Goal: Transaction & Acquisition: Purchase product/service

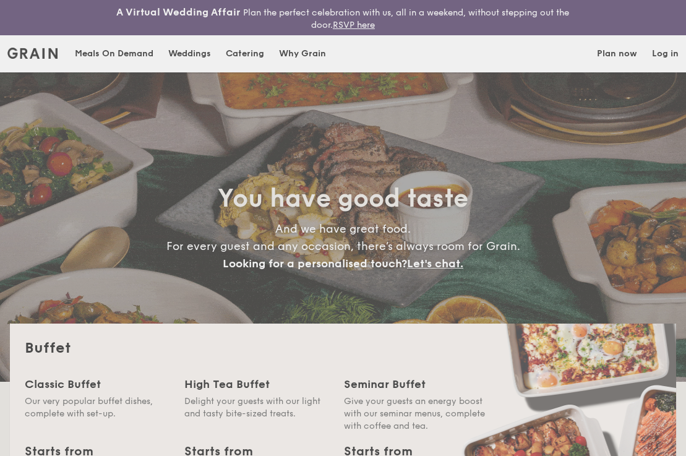
select select
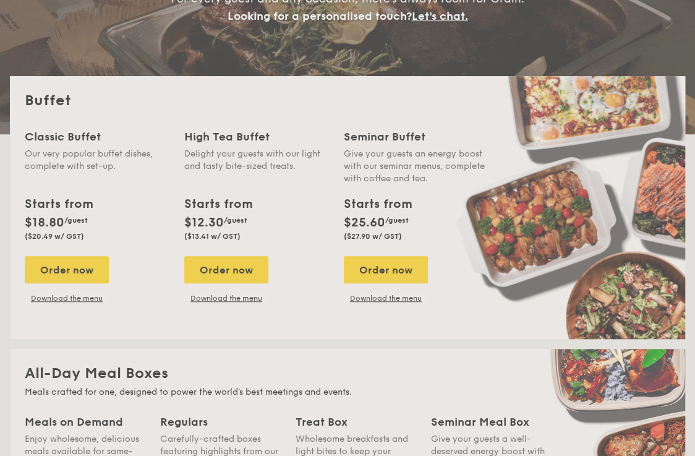
scroll to position [247, 0]
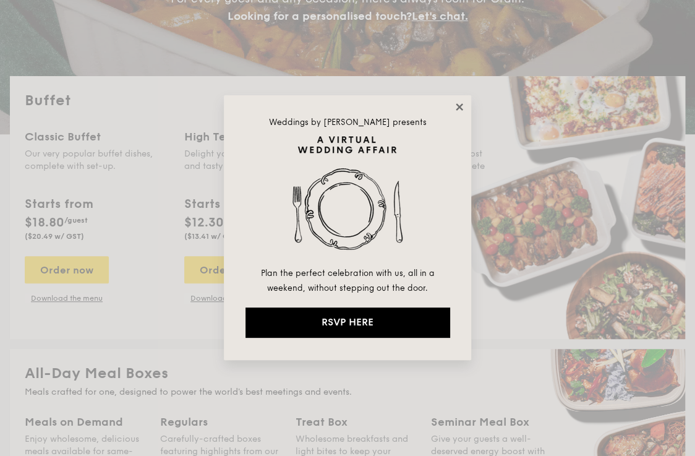
click at [459, 108] on icon at bounding box center [459, 106] width 7 height 7
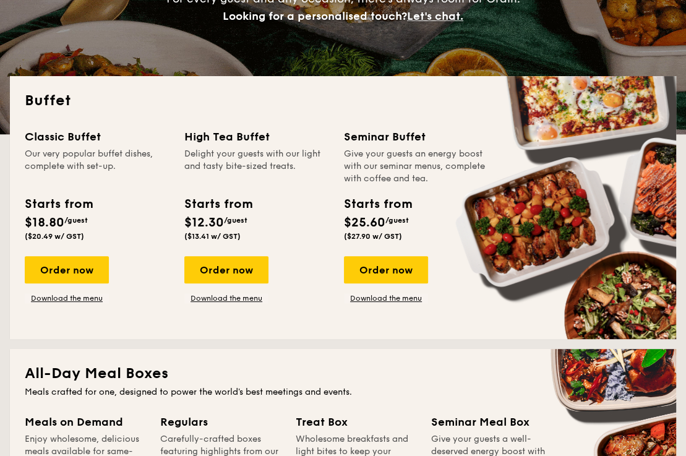
scroll to position [309, 0]
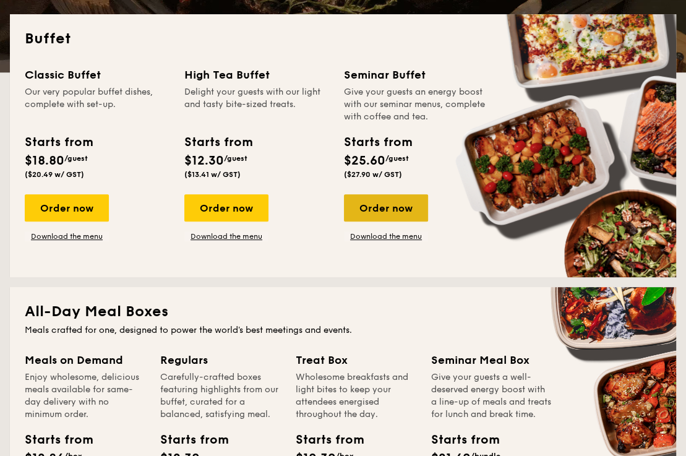
click at [386, 211] on div "Order now" at bounding box center [386, 207] width 84 height 27
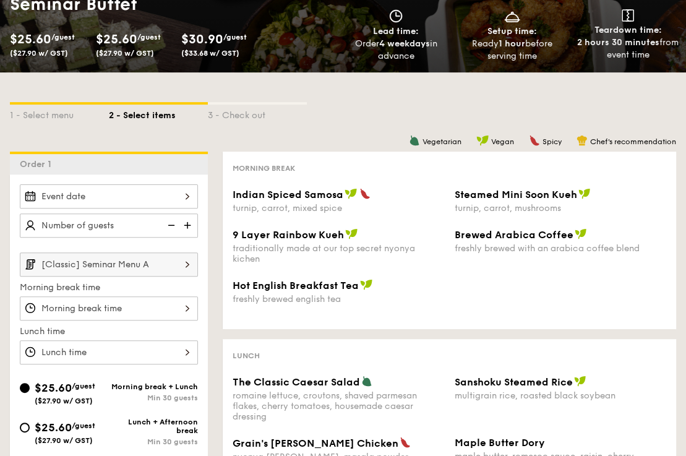
scroll to position [309, 0]
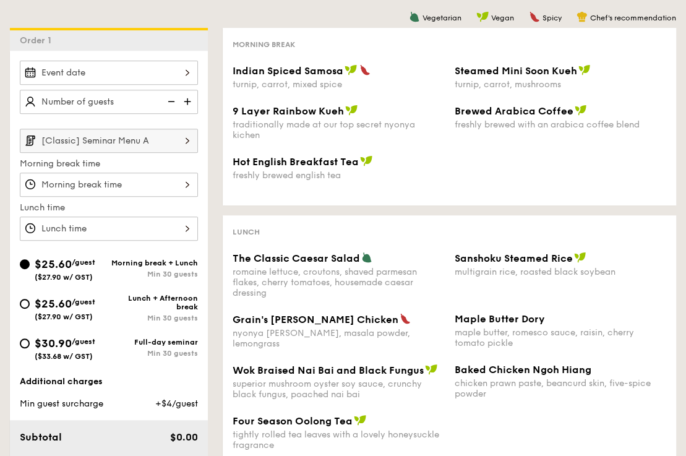
click at [328, 148] on div "9 Layer Rainbow Kueh traditionally made at our top secret nyonya kichen Brewed …" at bounding box center [449, 130] width 443 height 51
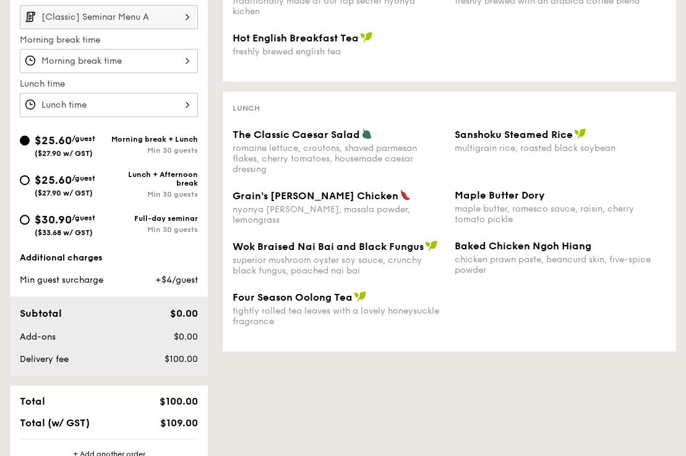
click at [352, 176] on div "The Classic Caesar Salad romaine lettuce, croutons, shaved parmesan flakes, che…" at bounding box center [449, 158] width 443 height 61
click at [31, 173] on div "$25.60 /guest ($27.90 w/ GST)" at bounding box center [64, 184] width 89 height 26
click at [30, 175] on input "$25.60 /guest ($27.90 w/ GST) Lunch + Afternoon break Min 30 guests" at bounding box center [25, 180] width 10 height 10
radio input "true"
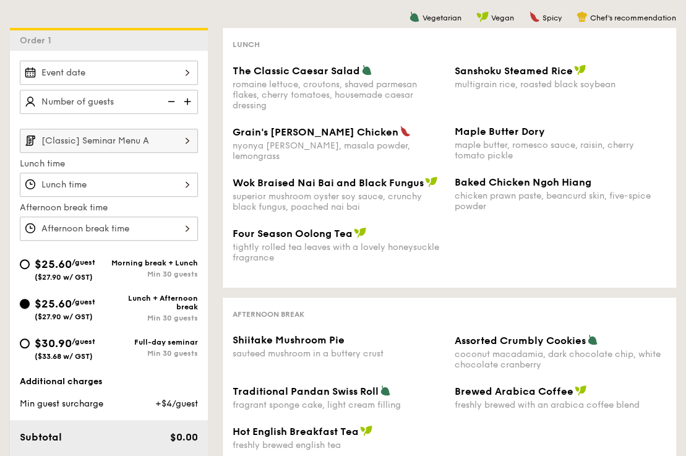
scroll to position [371, 0]
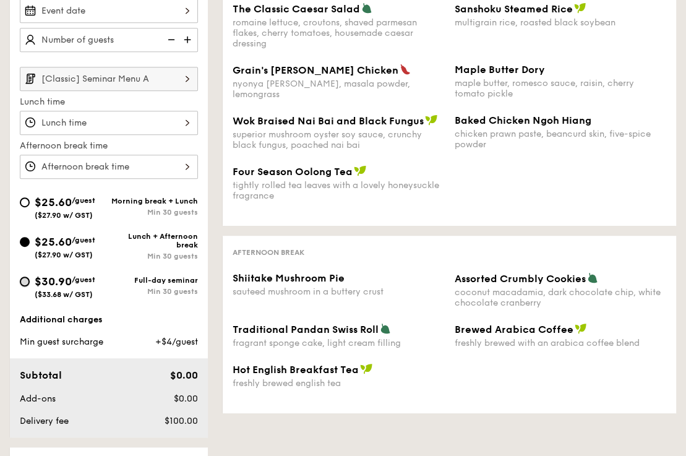
click at [21, 283] on input "$30.90 /guest ($33.68 w/ GST) Full-day seminar Min 30 guests" at bounding box center [25, 281] width 10 height 10
radio input "true"
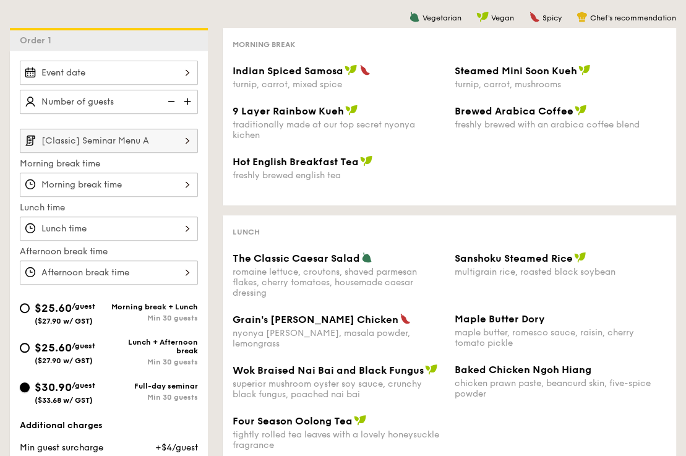
scroll to position [247, 0]
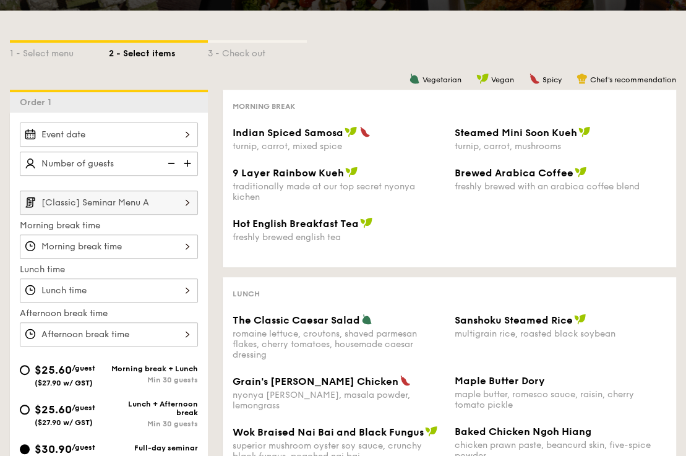
select select
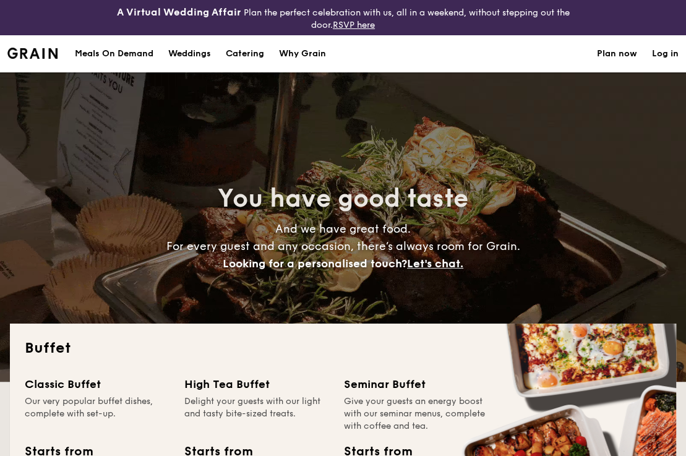
click at [233, 54] on h1 "Catering" at bounding box center [245, 53] width 38 height 37
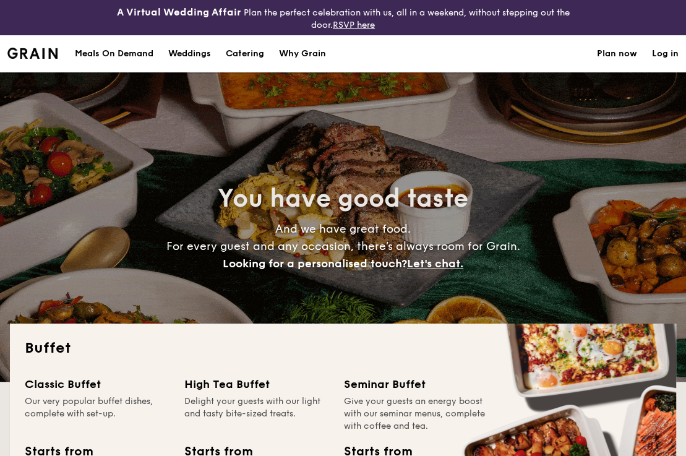
click at [244, 57] on h1 "Catering" at bounding box center [245, 53] width 38 height 37
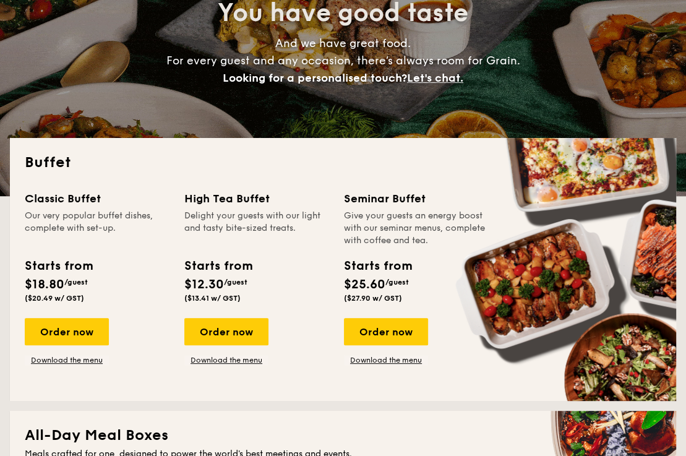
scroll to position [371, 0]
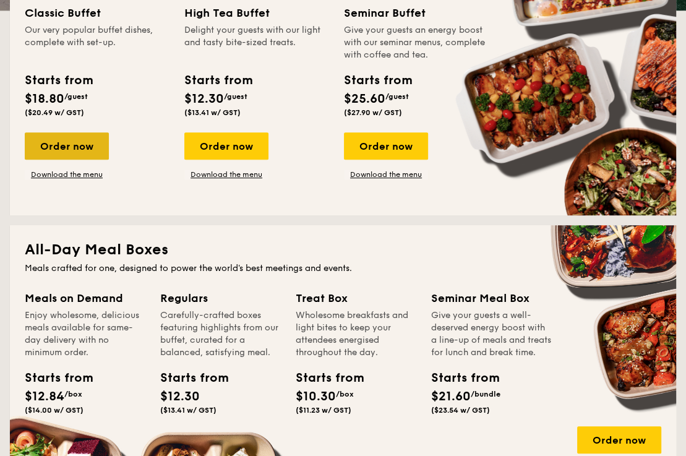
click at [67, 145] on div "Order now" at bounding box center [67, 145] width 84 height 27
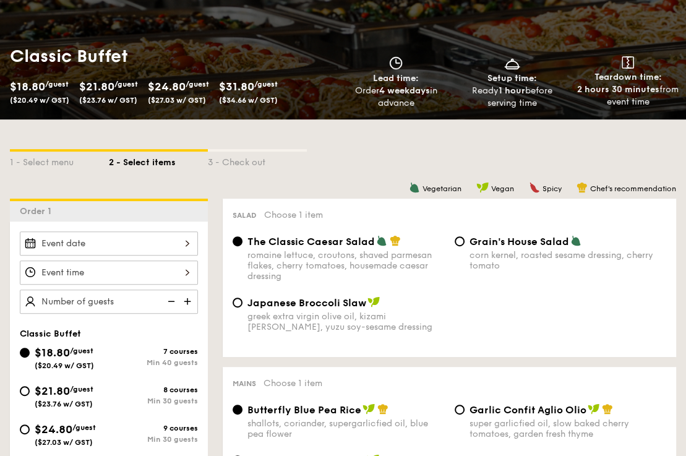
scroll to position [309, 0]
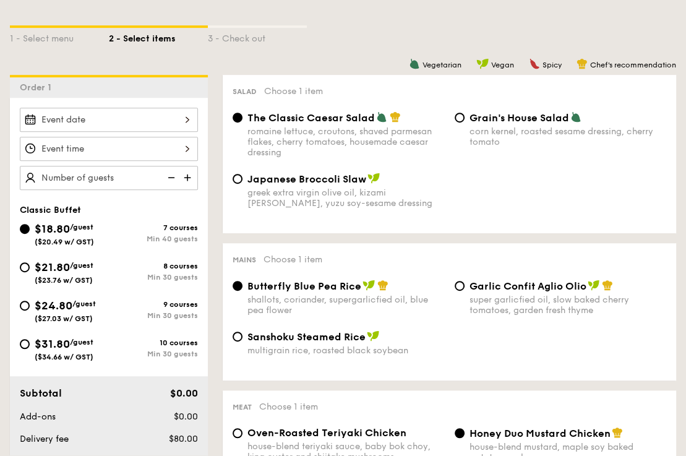
click at [280, 177] on span "Japanese Broccoli Slaw" at bounding box center [306, 179] width 119 height 12
click at [242, 177] on input "Japanese Broccoli Slaw greek extra virgin olive oil, kizami nori, ginger, yuzu …" at bounding box center [238, 179] width 10 height 10
radio input "true"
click at [274, 131] on div "romaine lettuce, croutons, shaved parmesan flakes, cherry tomatoes, housemade c…" at bounding box center [345, 142] width 197 height 32
click at [242, 122] on input "The Classic Caesar Salad romaine lettuce, croutons, shaved parmesan flakes, che…" at bounding box center [238, 118] width 10 height 10
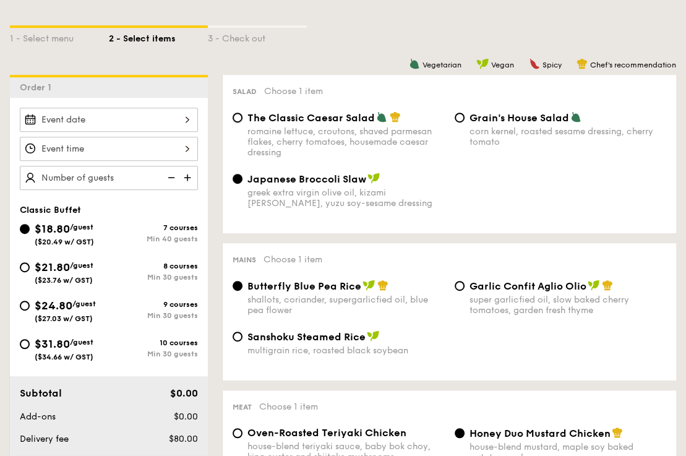
radio input "true"
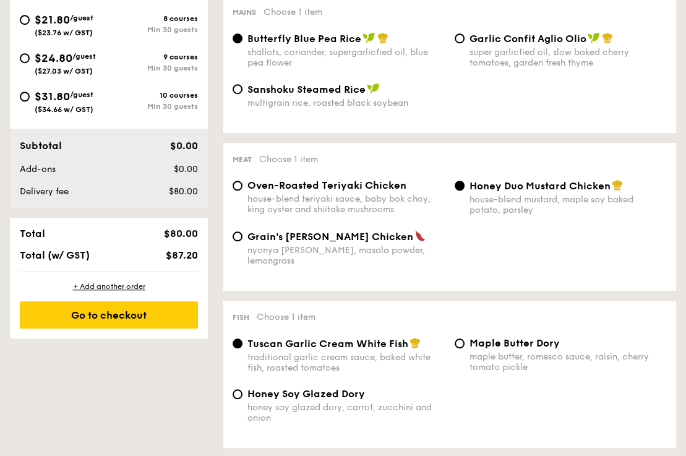
scroll to position [618, 0]
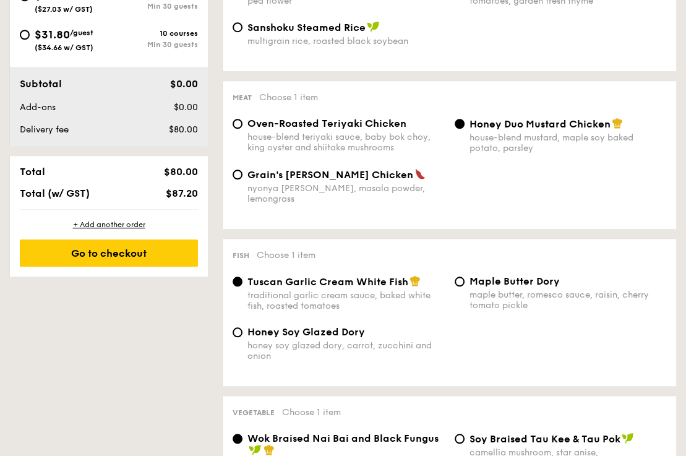
click at [338, 340] on div "honey soy glazed dory, carrot, zucchini and onion" at bounding box center [345, 350] width 197 height 21
click at [242, 335] on input "Honey Soy Glazed Dory honey soy glazed dory, carrot, zucchini and onion" at bounding box center [238, 332] width 10 height 10
radio input "true"
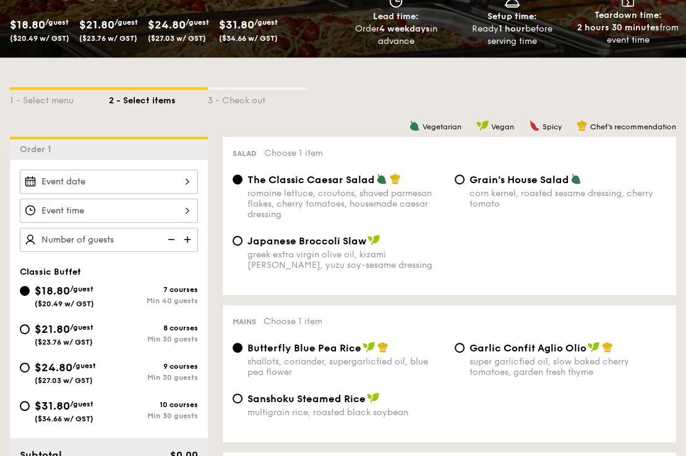
scroll to position [371, 0]
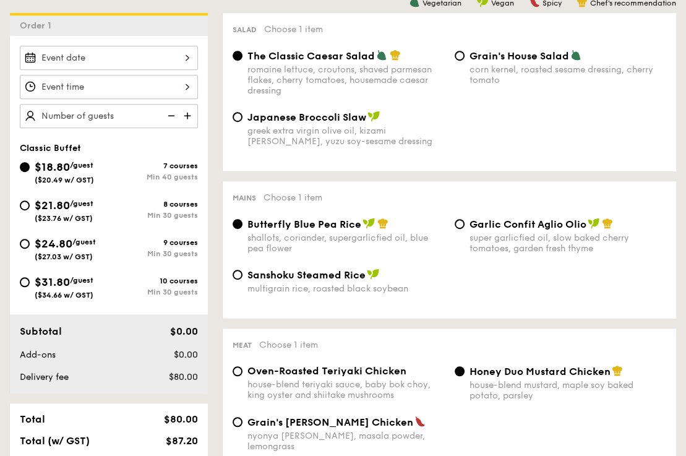
click at [66, 247] on span "$24.80" at bounding box center [54, 244] width 38 height 14
click at [30, 247] on input "$24.80 /guest ($27.03 w/ GST) 9 courses Min 30 guests" at bounding box center [25, 244] width 10 height 10
radio input "true"
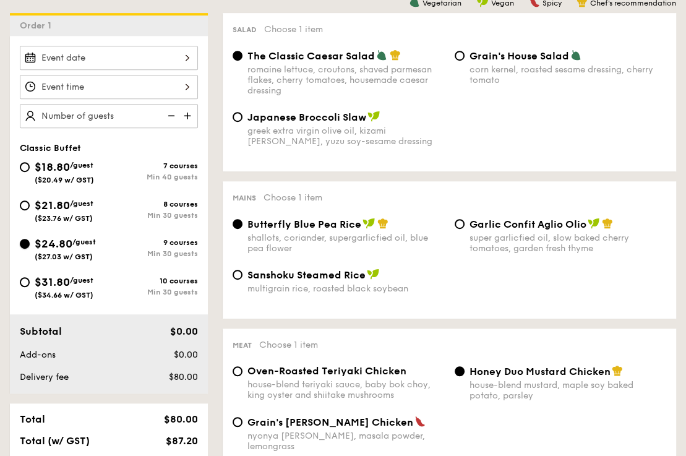
radio input "true"
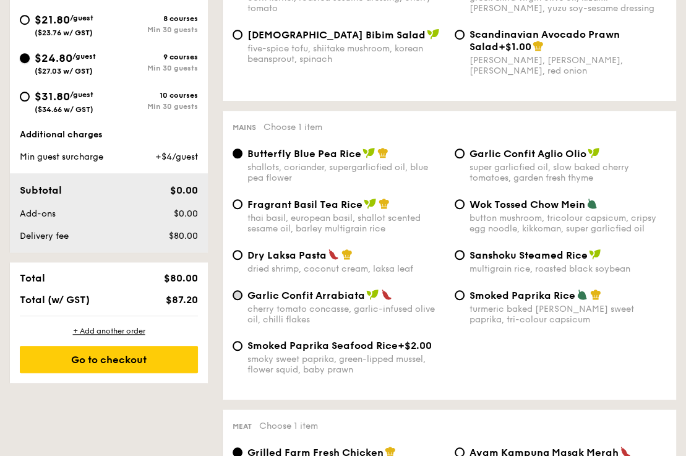
scroll to position [618, 0]
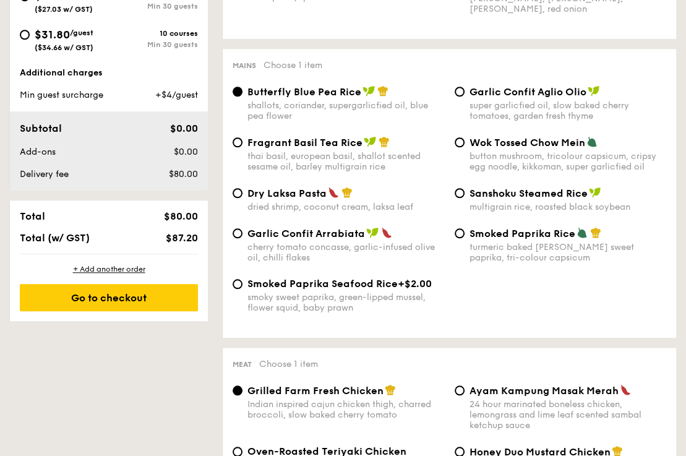
click at [302, 195] on span "Dry Laksa Pasta" at bounding box center [286, 193] width 79 height 12
click at [242, 195] on input "Dry Laksa Pasta dried shrimp, coconut cream, laksa leaf" at bounding box center [238, 193] width 10 height 10
radio input "true"
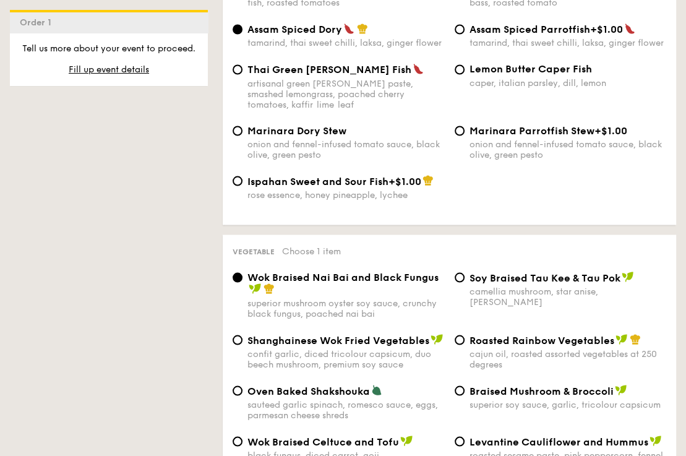
scroll to position [1484, 0]
